Goal: Task Accomplishment & Management: Complete application form

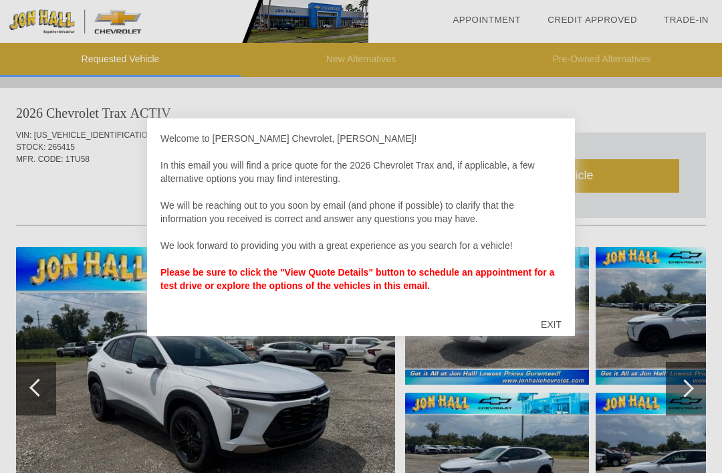
click at [552, 323] on div "EXIT" at bounding box center [550, 324] width 47 height 40
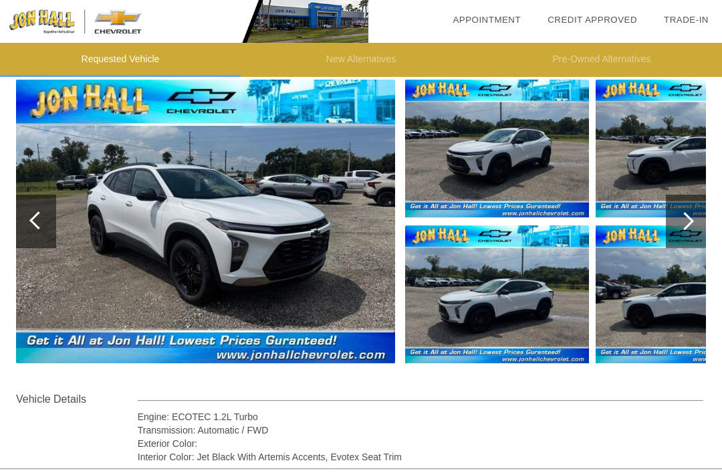
scroll to position [144, 0]
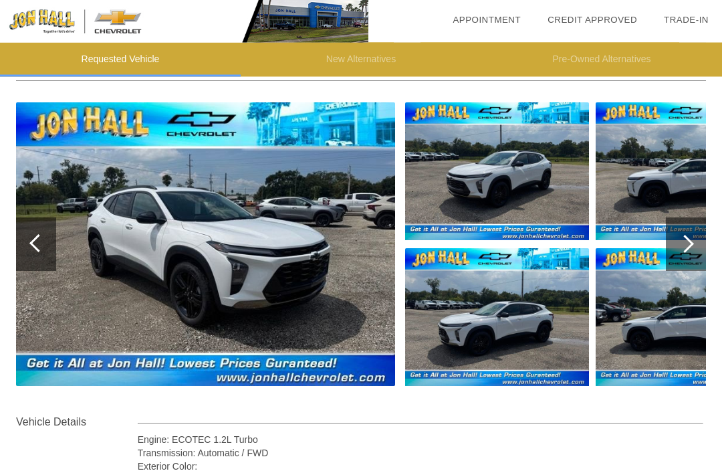
click at [143, 241] on img at bounding box center [205, 244] width 379 height 283
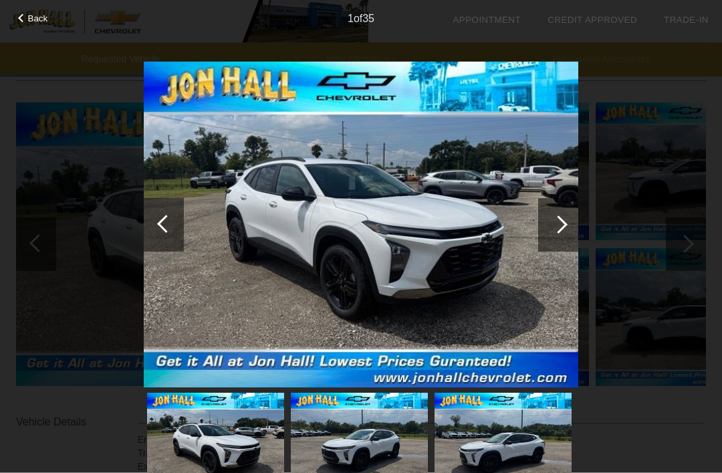
scroll to position [144, 0]
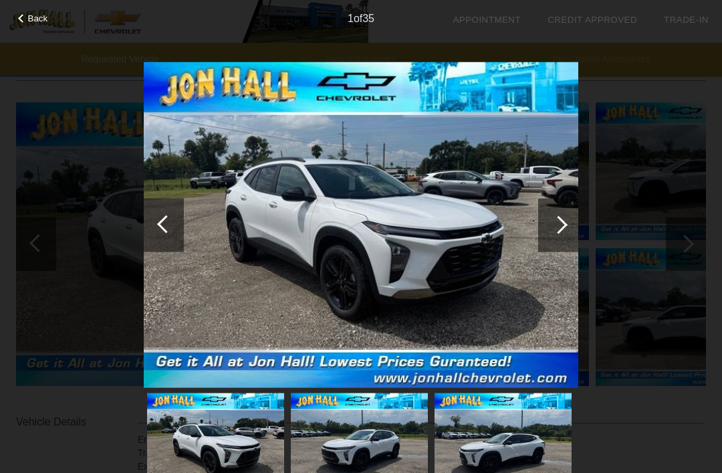
click at [550, 223] on div at bounding box center [558, 224] width 40 height 53
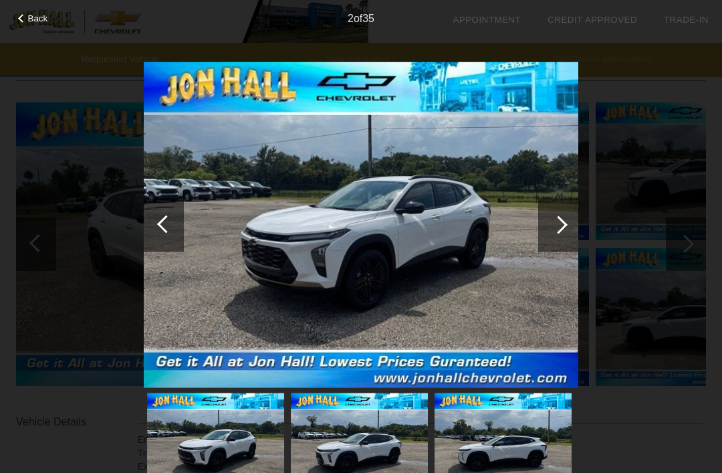
click at [551, 221] on div at bounding box center [558, 224] width 40 height 53
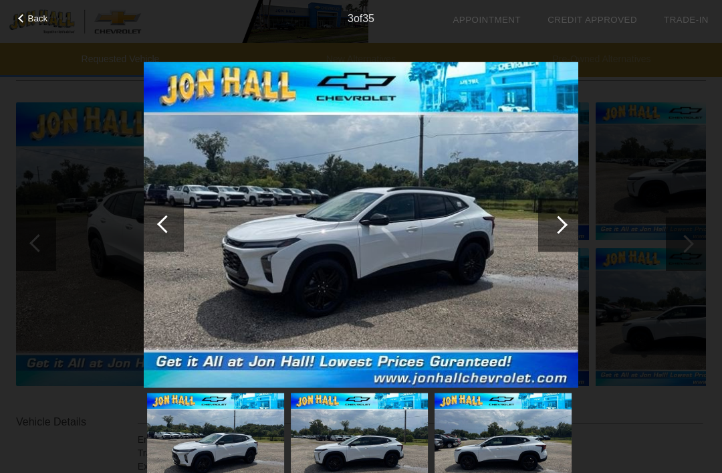
click at [555, 222] on div at bounding box center [558, 224] width 18 height 18
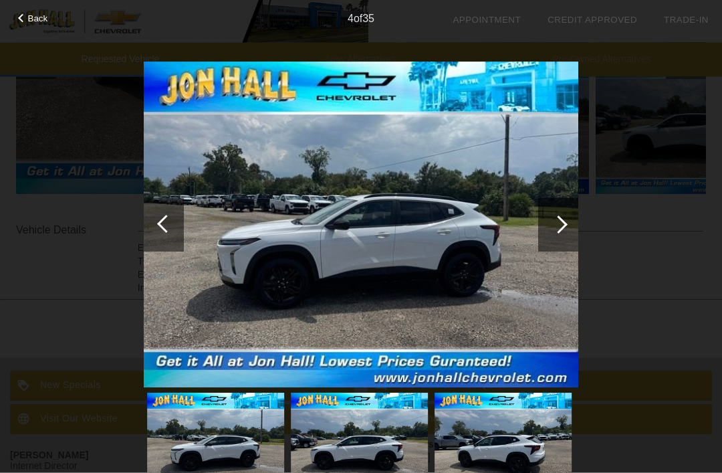
scroll to position [408, 0]
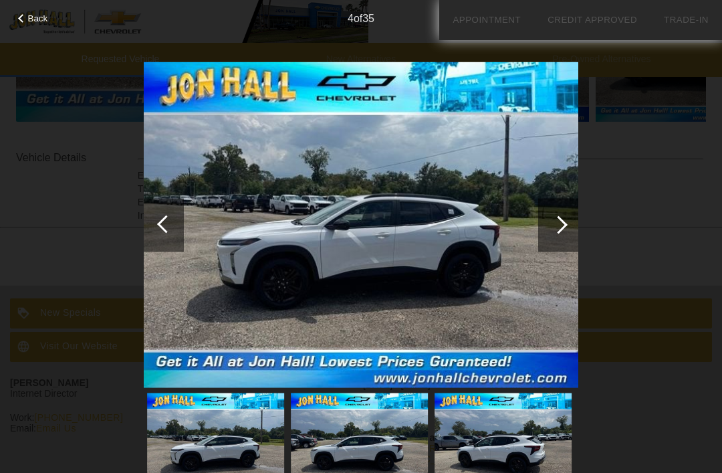
click at [33, 23] on span "Back" at bounding box center [38, 18] width 20 height 10
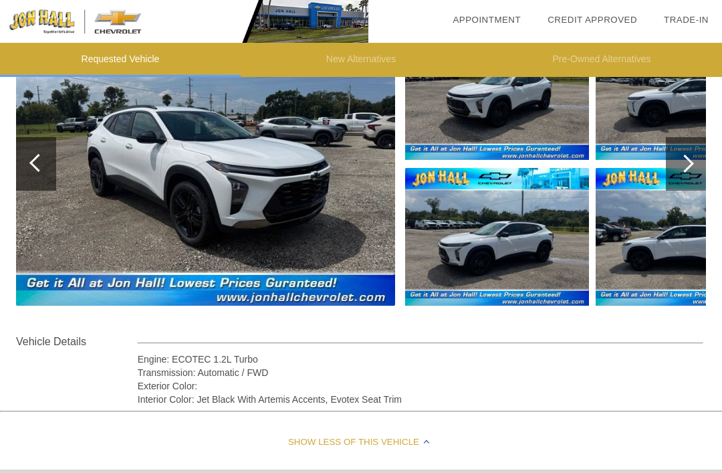
scroll to position [224, 0]
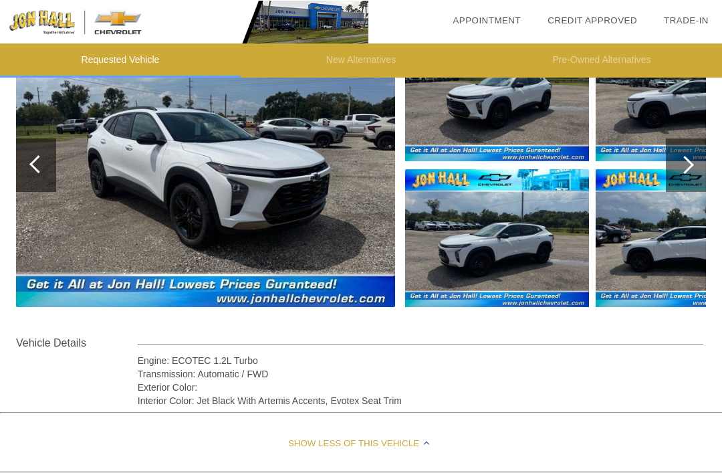
click at [188, 175] on img at bounding box center [205, 164] width 379 height 283
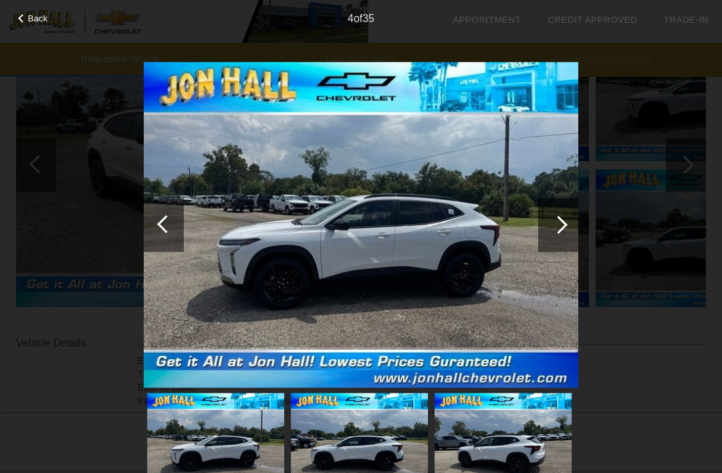
click at [555, 223] on div at bounding box center [558, 224] width 18 height 18
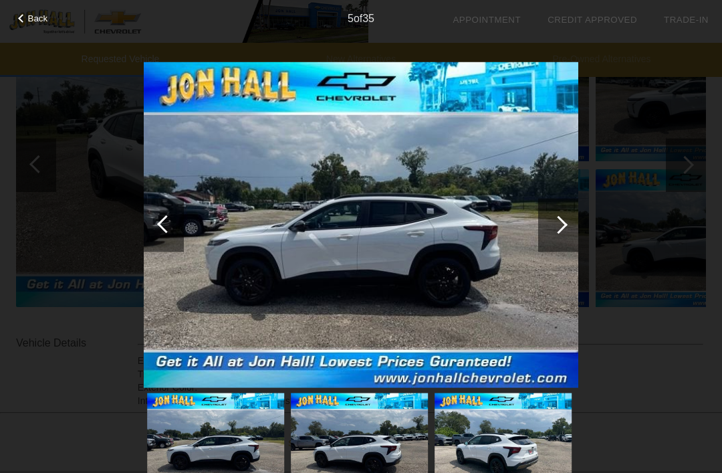
click at [556, 223] on div at bounding box center [558, 224] width 18 height 18
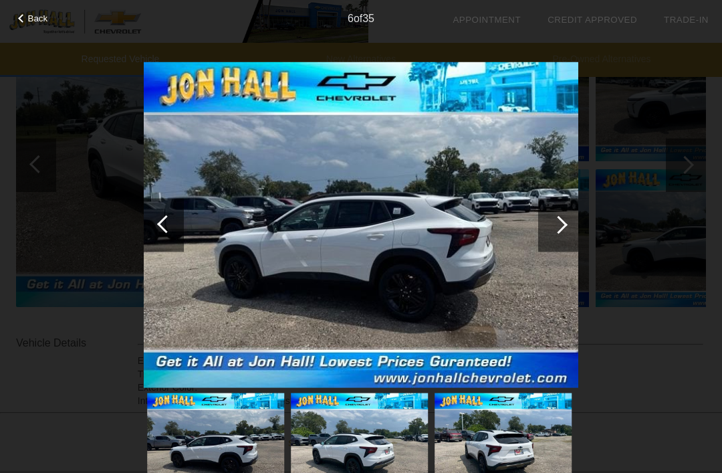
click at [552, 215] on div at bounding box center [558, 224] width 40 height 53
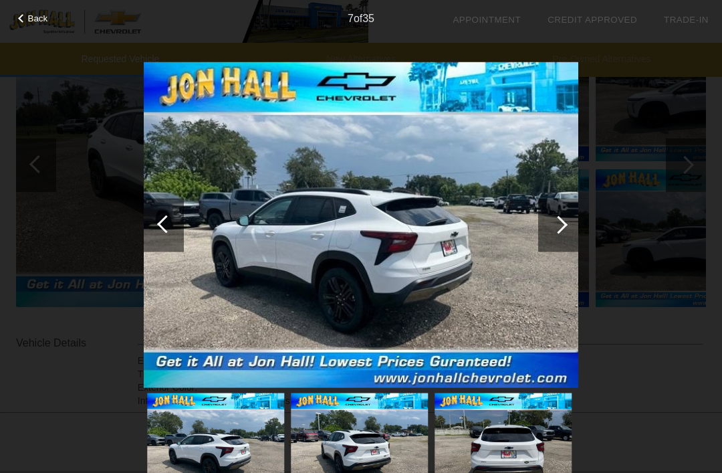
click at [555, 223] on div at bounding box center [558, 224] width 18 height 18
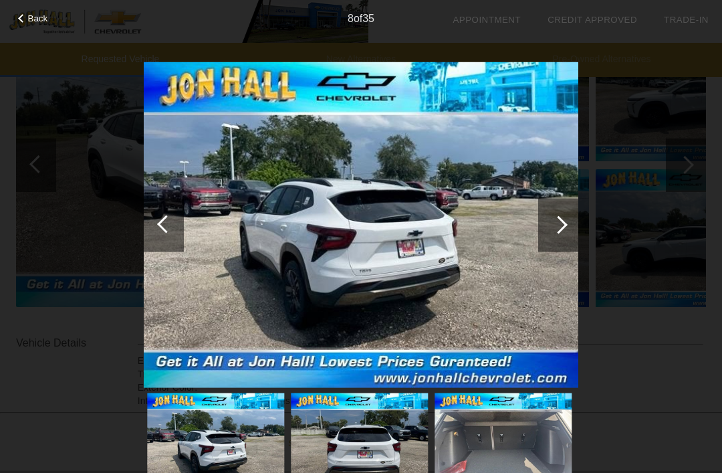
click at [555, 223] on div at bounding box center [558, 224] width 18 height 18
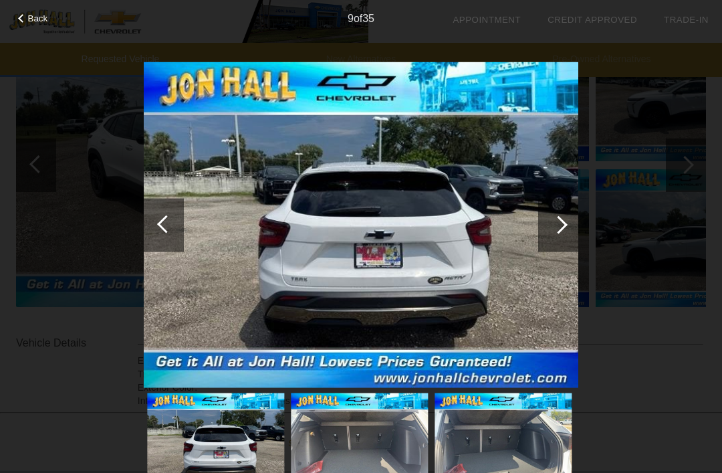
click at [553, 215] on div at bounding box center [558, 224] width 40 height 53
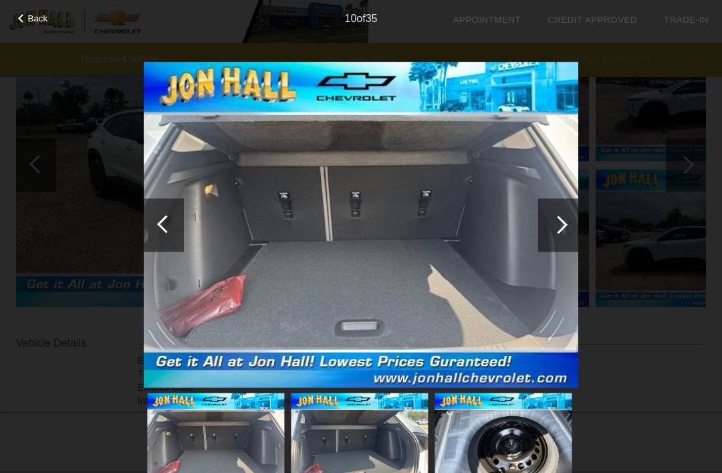
click at [550, 220] on div at bounding box center [558, 224] width 40 height 53
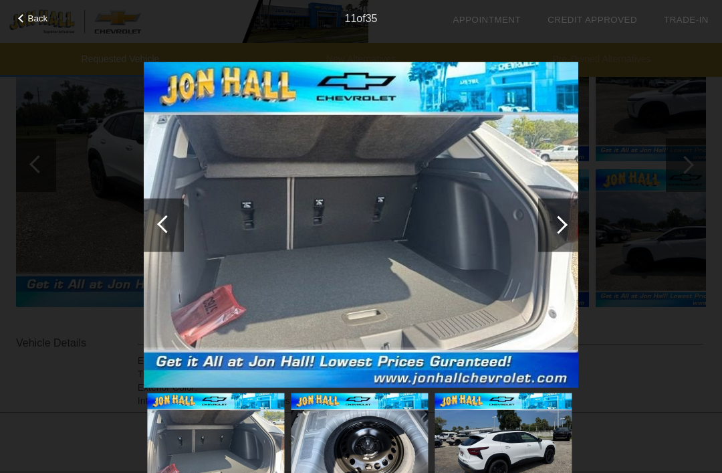
click at [555, 219] on div at bounding box center [558, 224] width 18 height 18
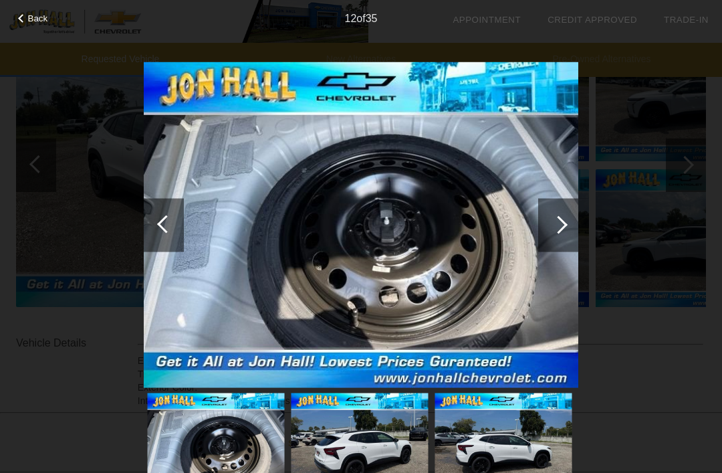
click at [555, 223] on div at bounding box center [558, 224] width 18 height 18
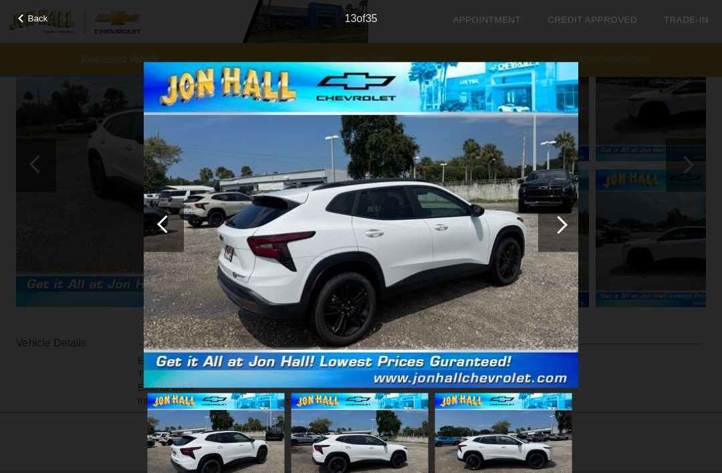
click at [549, 223] on div at bounding box center [558, 224] width 40 height 53
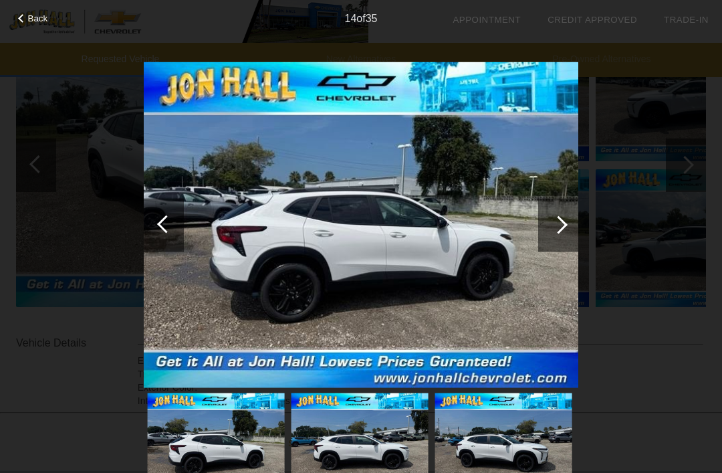
click at [552, 225] on div at bounding box center [558, 224] width 18 height 18
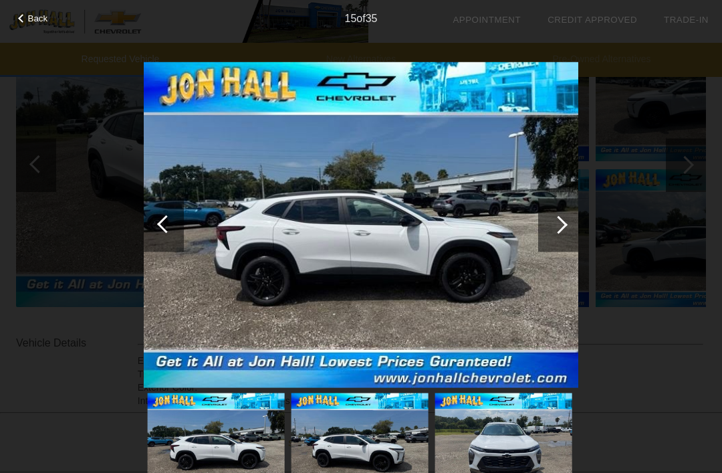
click at [553, 221] on div at bounding box center [558, 224] width 18 height 18
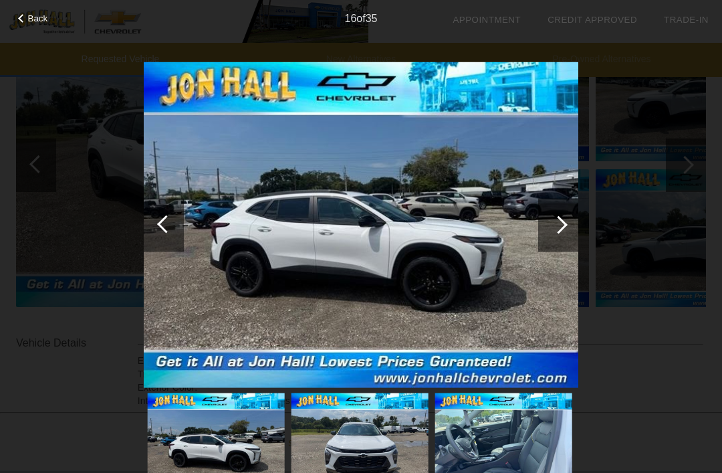
click at [555, 220] on div at bounding box center [558, 224] width 18 height 18
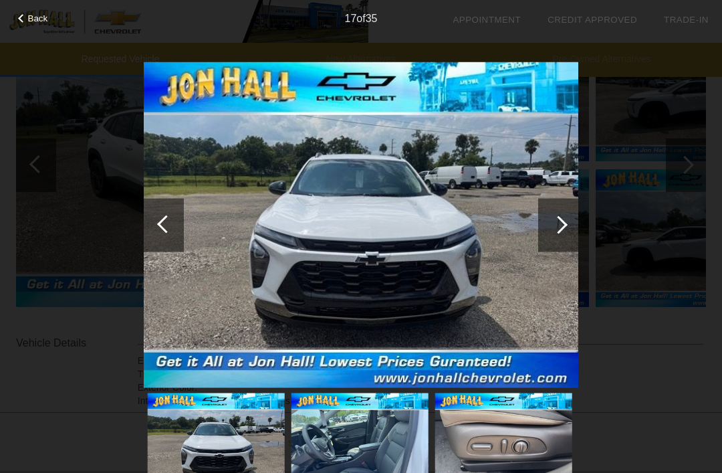
click at [551, 221] on div at bounding box center [558, 224] width 40 height 53
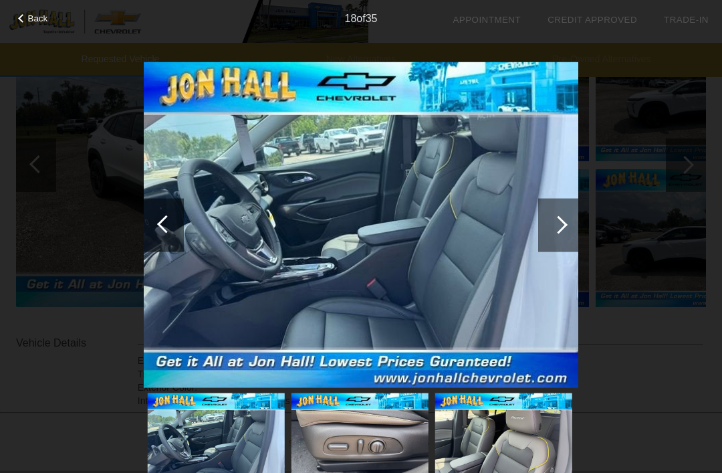
click at [557, 223] on div at bounding box center [558, 224] width 18 height 18
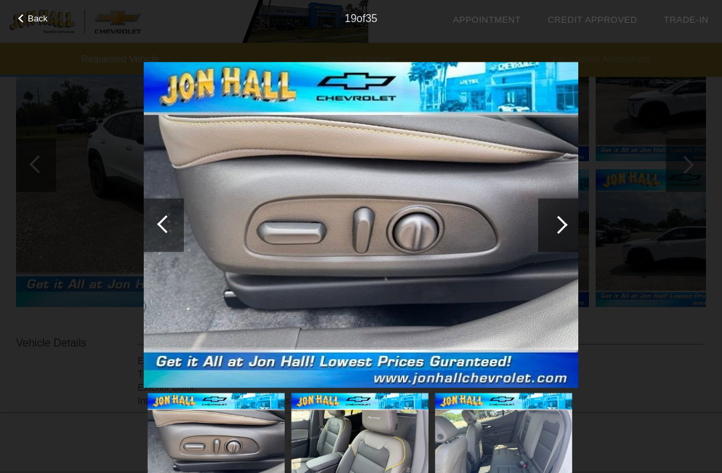
click at [557, 221] on div at bounding box center [558, 224] width 18 height 18
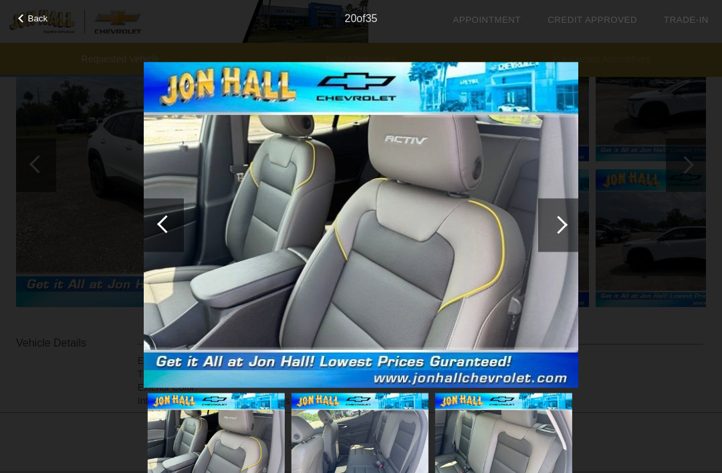
click at [556, 222] on div at bounding box center [558, 224] width 18 height 18
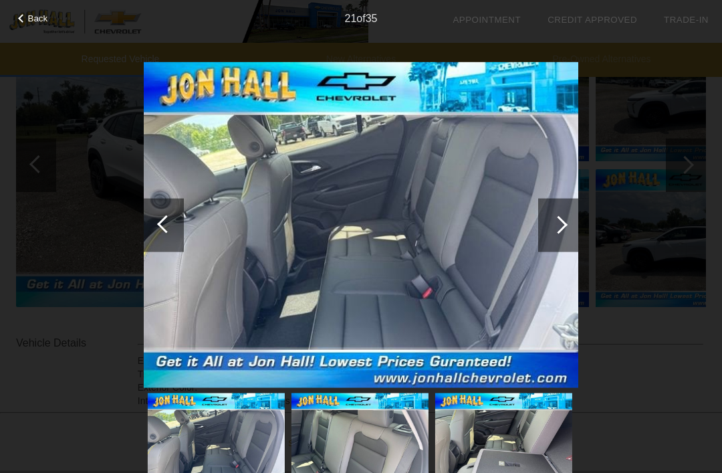
click at [555, 219] on div at bounding box center [558, 224] width 18 height 18
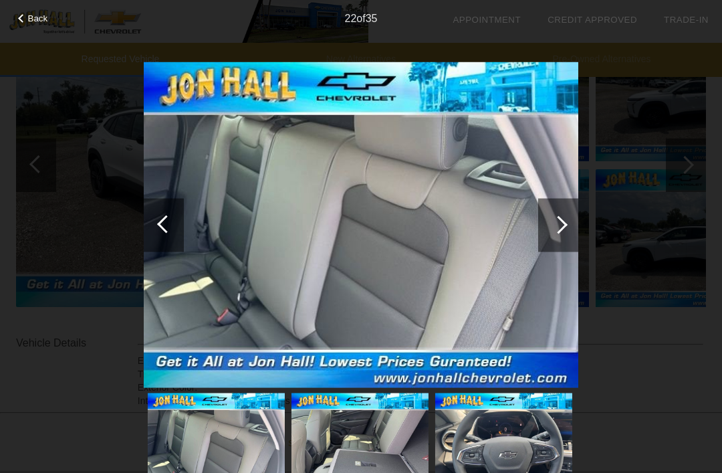
click at [554, 222] on div at bounding box center [558, 224] width 18 height 18
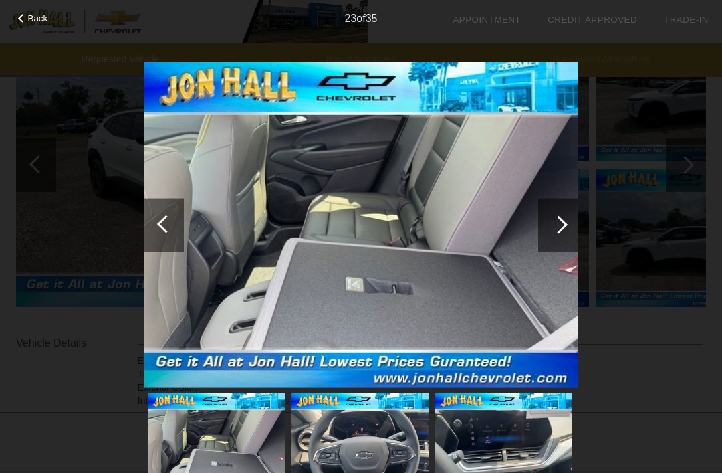
click at [555, 222] on div at bounding box center [558, 224] width 18 height 18
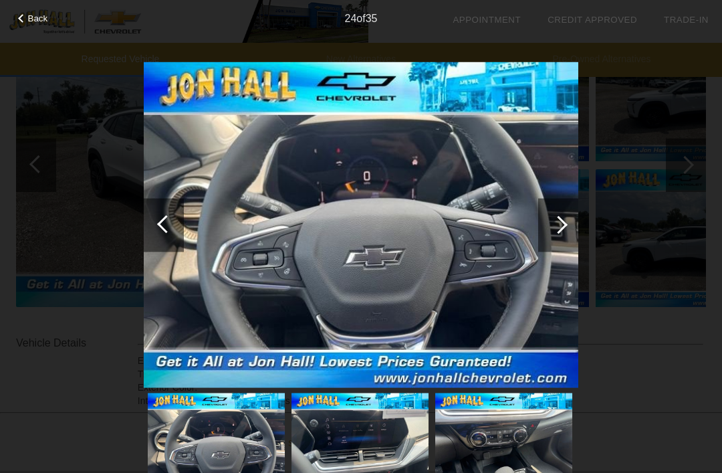
click at [557, 222] on div at bounding box center [558, 224] width 18 height 18
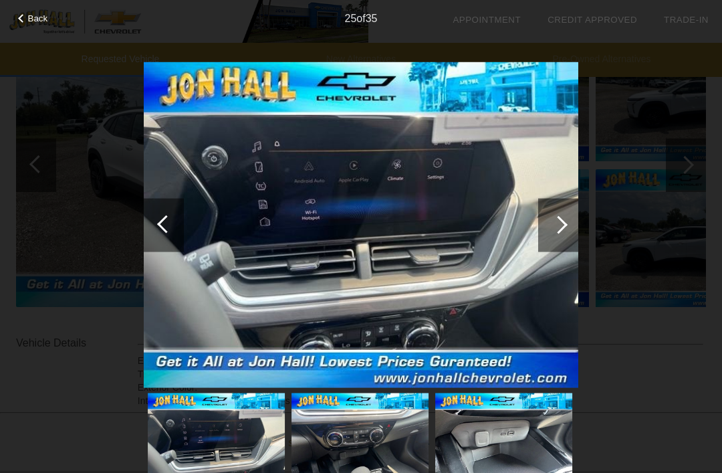
click at [555, 220] on div at bounding box center [558, 224] width 18 height 18
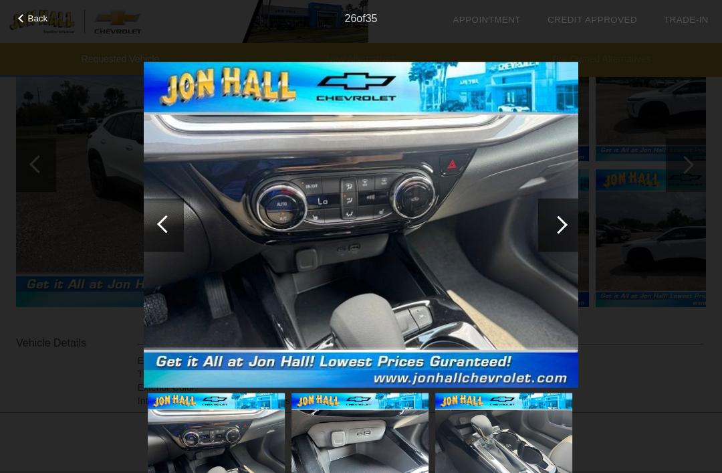
click at [554, 221] on div at bounding box center [558, 224] width 18 height 18
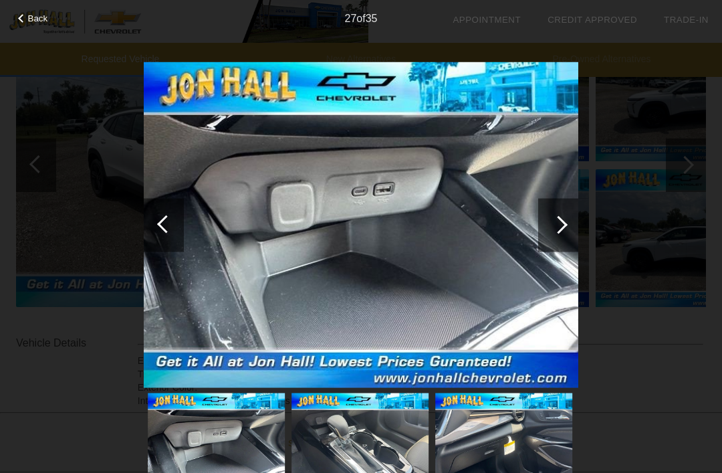
click at [564, 220] on div at bounding box center [558, 224] width 40 height 53
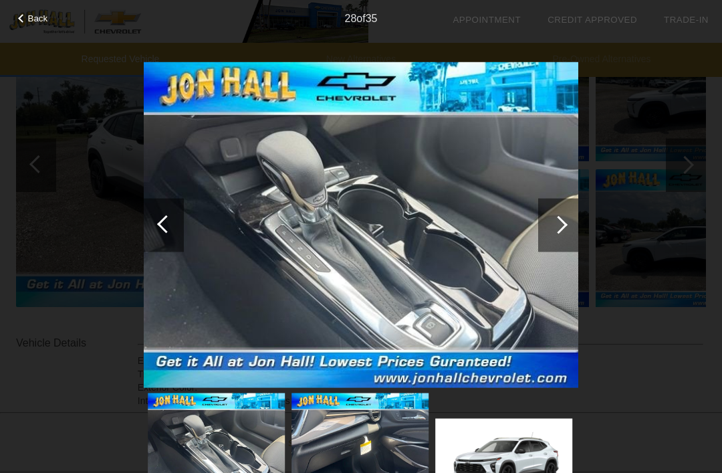
click at [560, 221] on div at bounding box center [558, 224] width 18 height 18
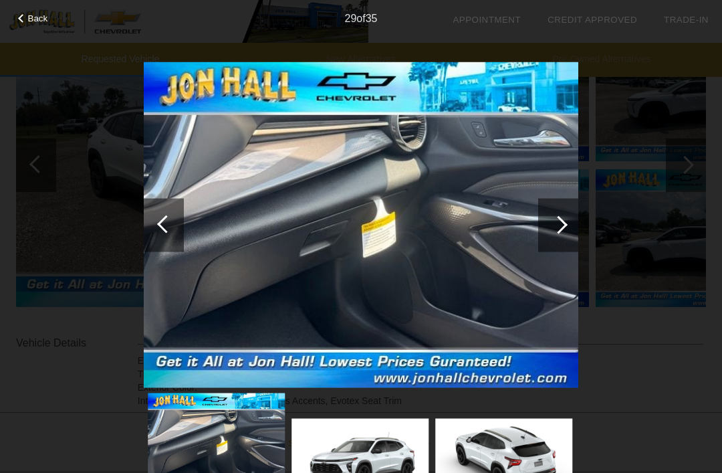
click at [560, 221] on div at bounding box center [558, 224] width 18 height 18
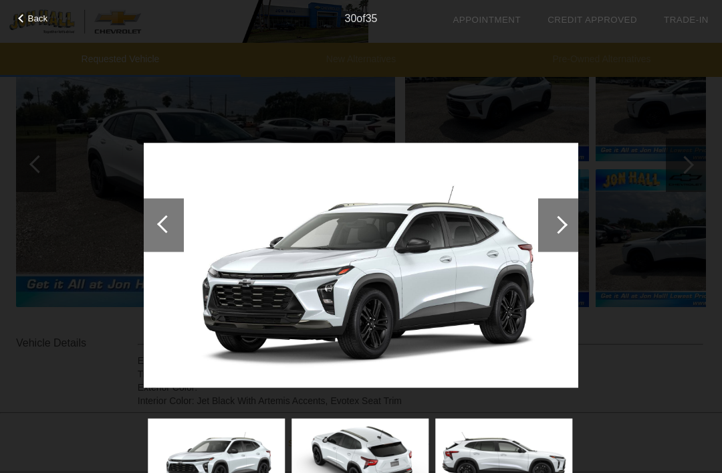
click at [167, 217] on div at bounding box center [166, 224] width 18 height 18
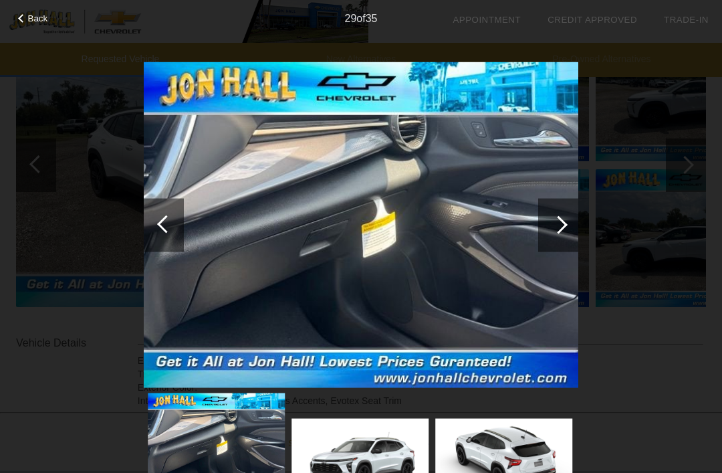
click at [563, 215] on div at bounding box center [558, 224] width 40 height 53
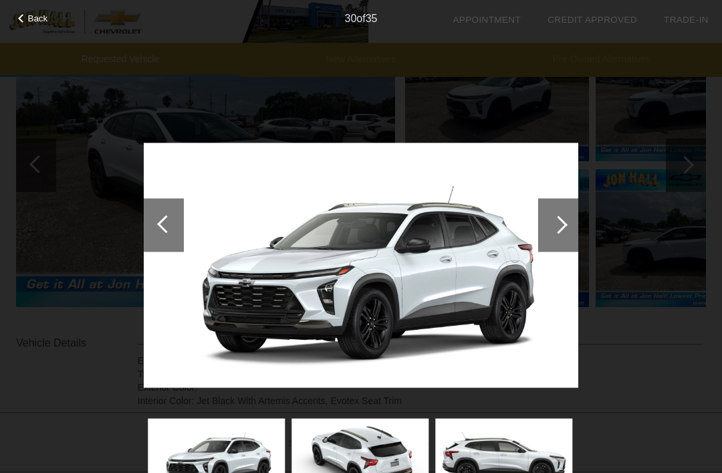
click at [557, 217] on div at bounding box center [558, 224] width 18 height 18
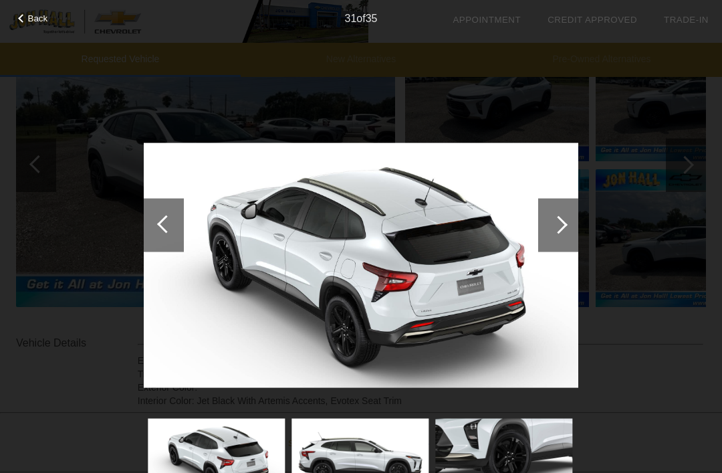
click at [558, 210] on div at bounding box center [558, 224] width 40 height 53
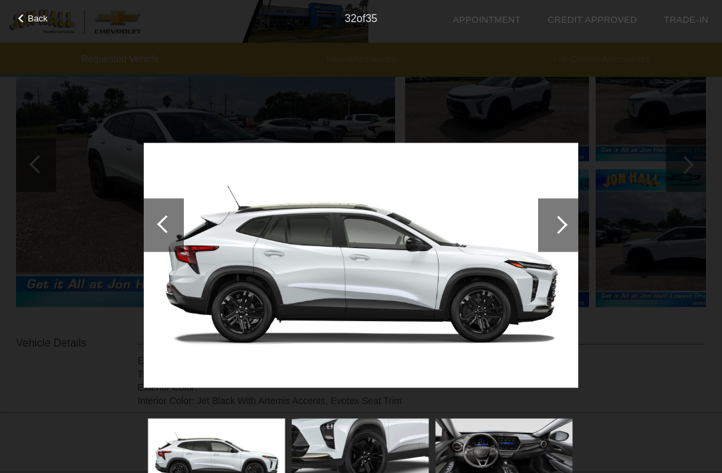
click at [560, 209] on div at bounding box center [558, 224] width 40 height 53
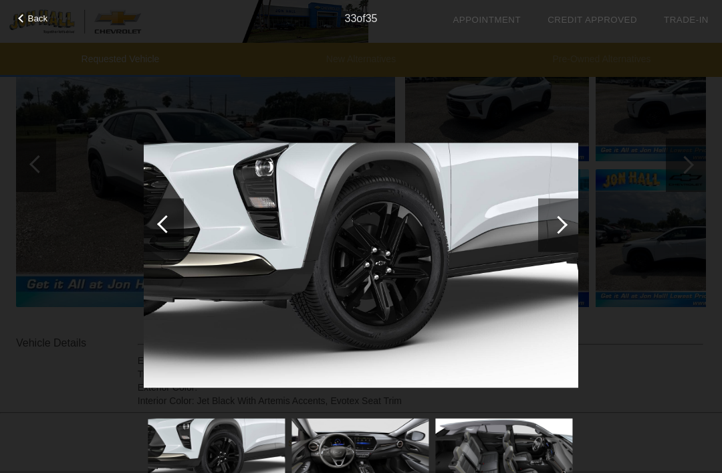
click at [565, 217] on div at bounding box center [558, 224] width 40 height 53
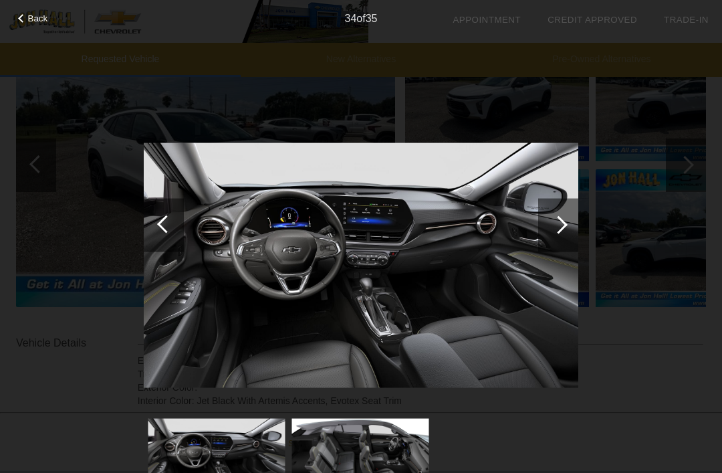
click at [27, 20] on div "Back" at bounding box center [33, 16] width 67 height 7
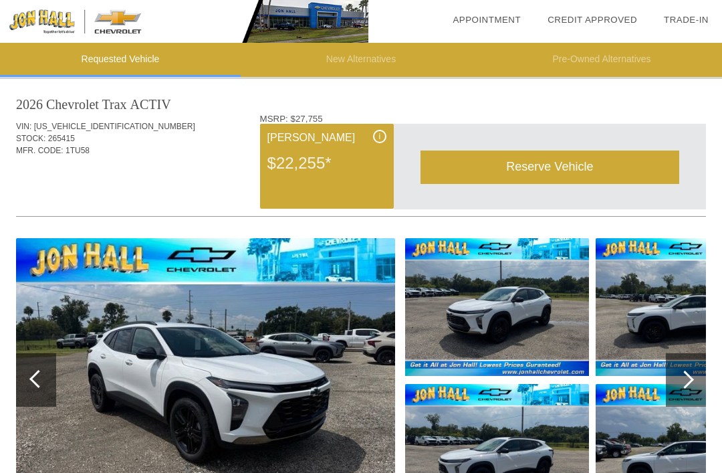
scroll to position [0, 0]
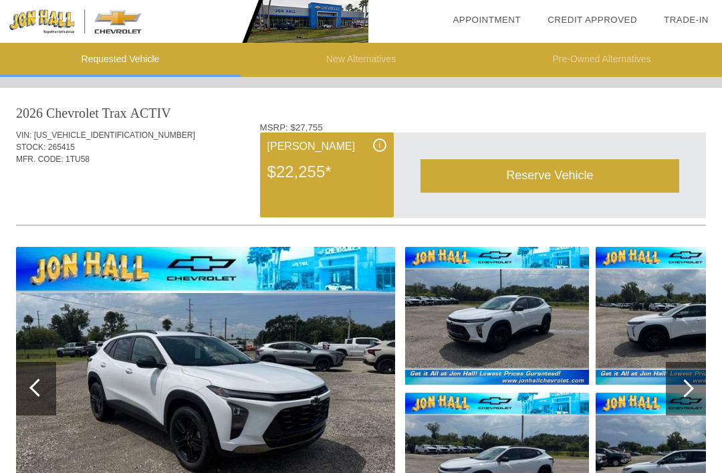
click at [376, 144] on div "i" at bounding box center [379, 144] width 13 height 13
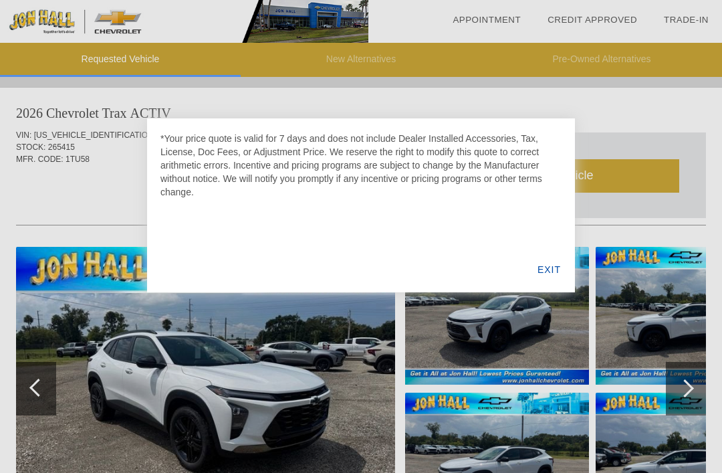
click at [547, 270] on div "EXIT" at bounding box center [548, 269] width 51 height 45
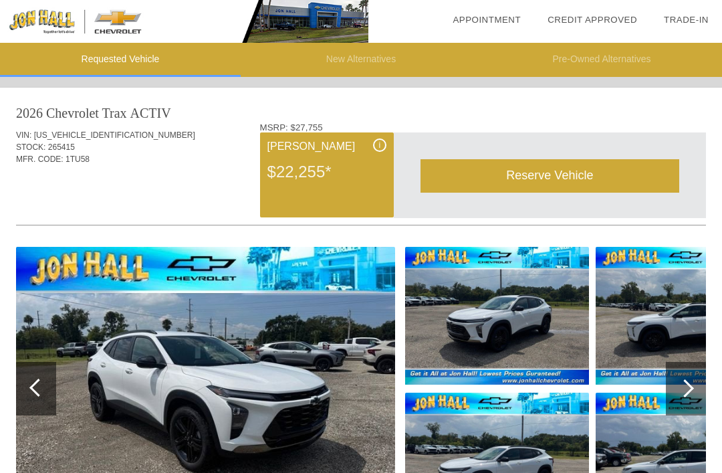
click at [683, 389] on div at bounding box center [685, 388] width 18 height 18
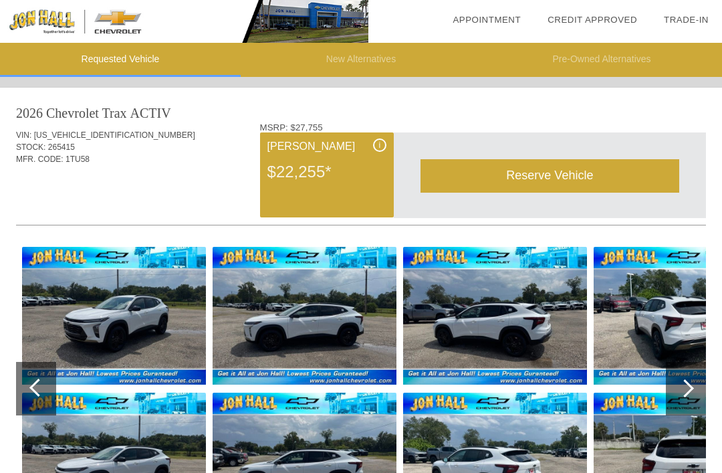
click at [681, 392] on div at bounding box center [685, 388] width 18 height 18
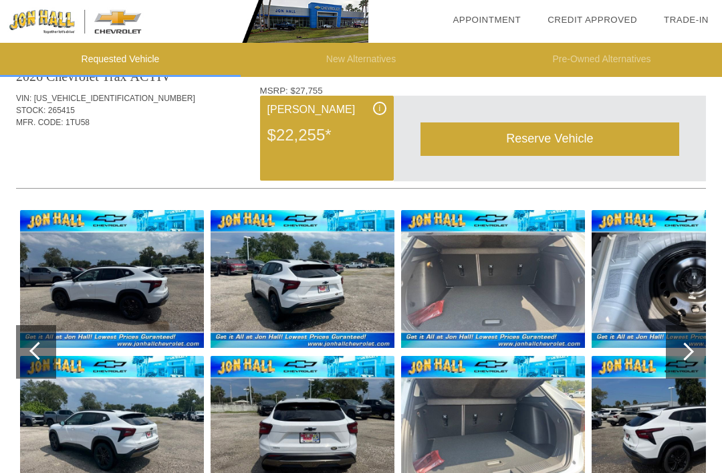
scroll to position [41, 0]
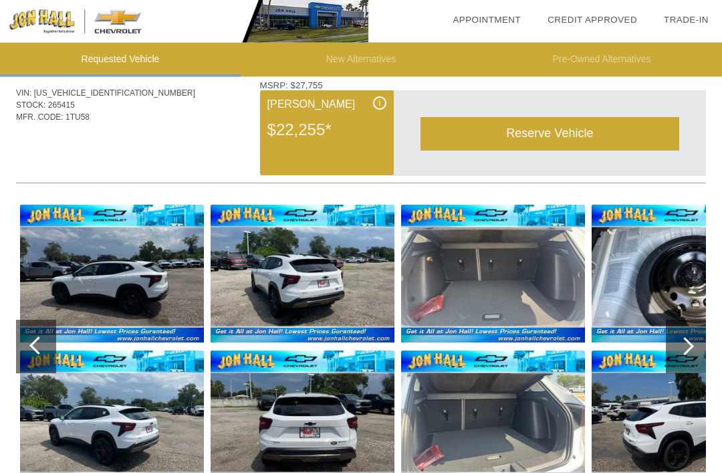
click at [685, 348] on div at bounding box center [685, 347] width 18 height 18
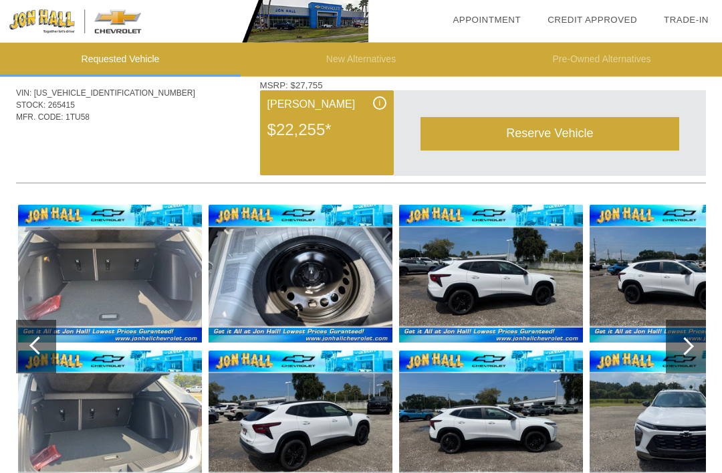
scroll to position [42, 0]
click at [680, 344] on div at bounding box center [685, 346] width 18 height 18
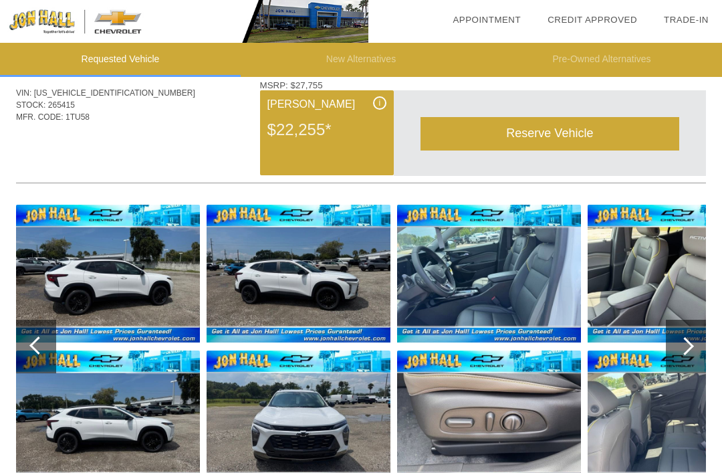
click at [680, 346] on div at bounding box center [685, 346] width 18 height 18
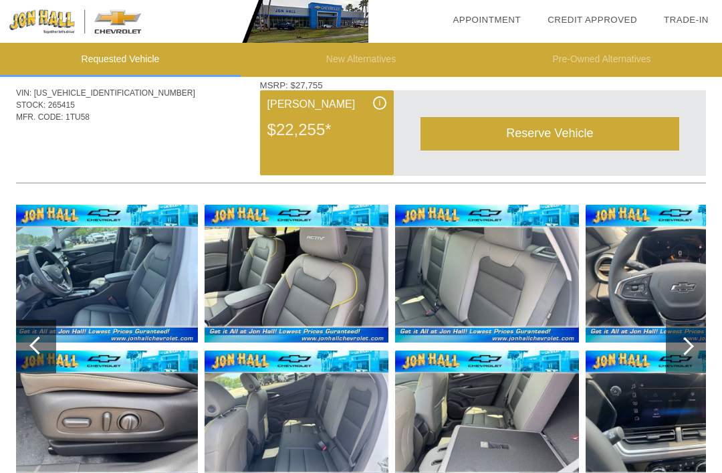
click at [680, 346] on div at bounding box center [685, 346] width 18 height 18
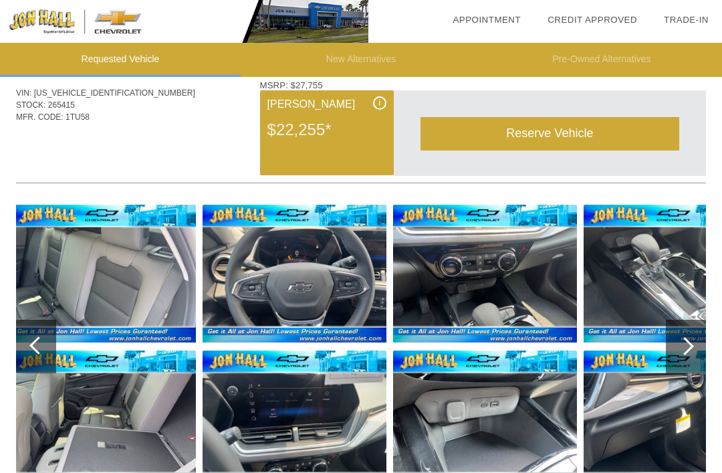
click at [680, 348] on div at bounding box center [685, 346] width 18 height 18
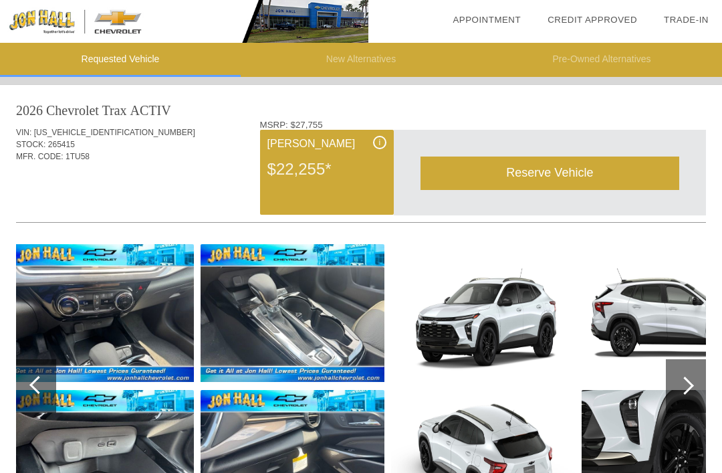
scroll to position [0, 0]
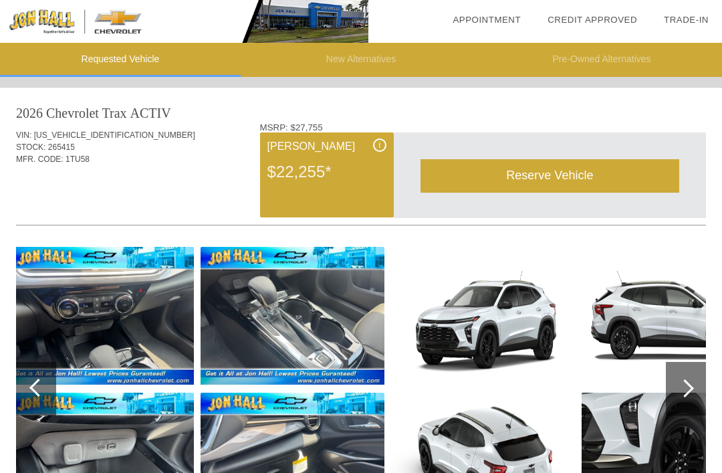
click at [606, 23] on link "Credit Approved" at bounding box center [592, 20] width 90 height 10
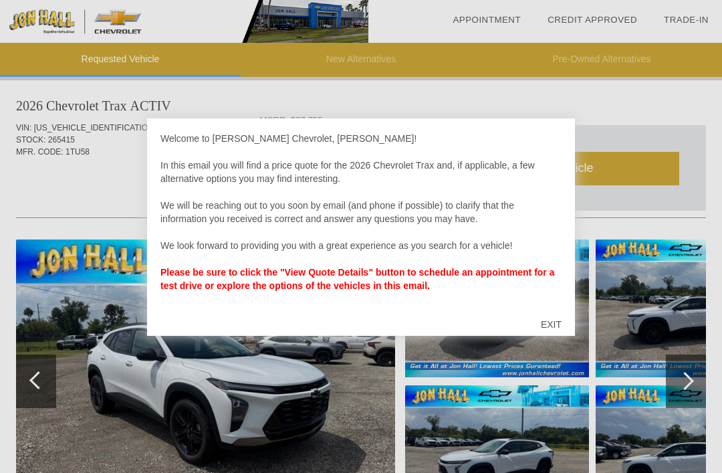
scroll to position [20, 0]
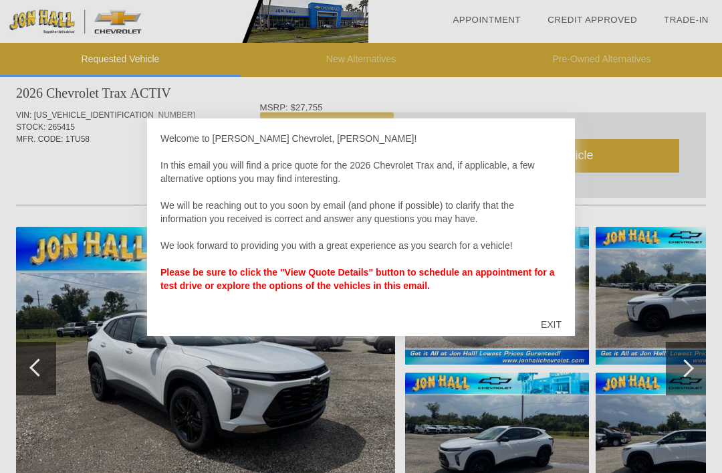
click at [555, 333] on div "EXIT" at bounding box center [550, 324] width 47 height 40
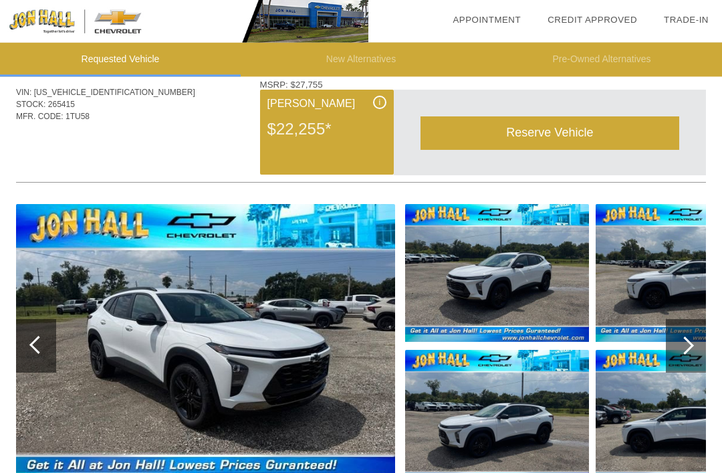
scroll to position [0, 0]
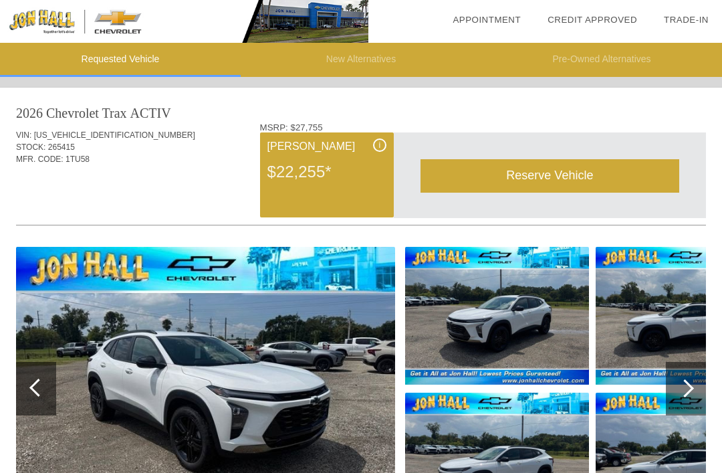
click at [553, 178] on div "Reserve Vehicle" at bounding box center [549, 175] width 259 height 33
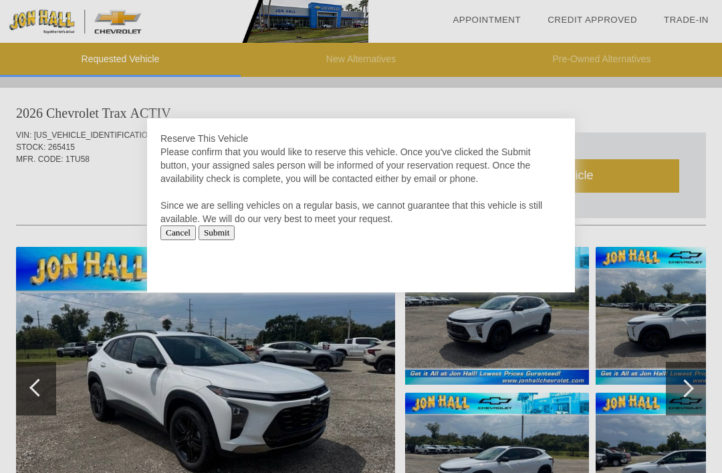
click at [234, 226] on input "Submit" at bounding box center [217, 232] width 37 height 15
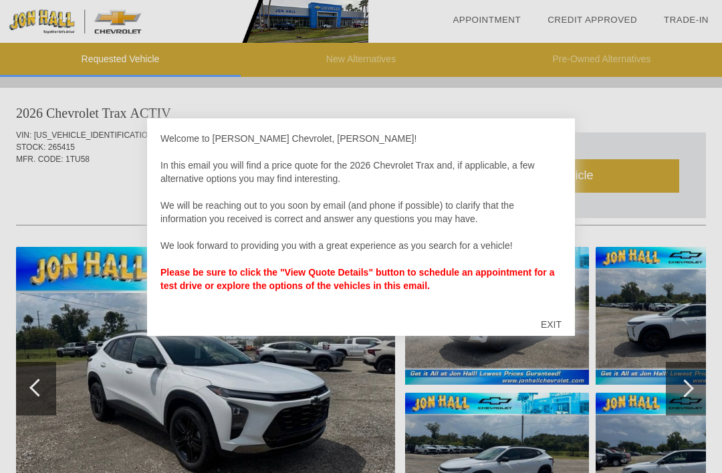
click at [551, 328] on div "EXIT" at bounding box center [550, 324] width 47 height 40
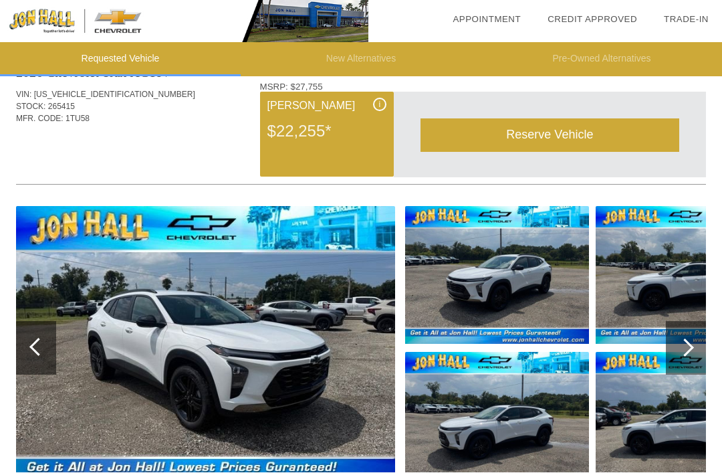
scroll to position [40, 0]
